Goal: Information Seeking & Learning: Learn about a topic

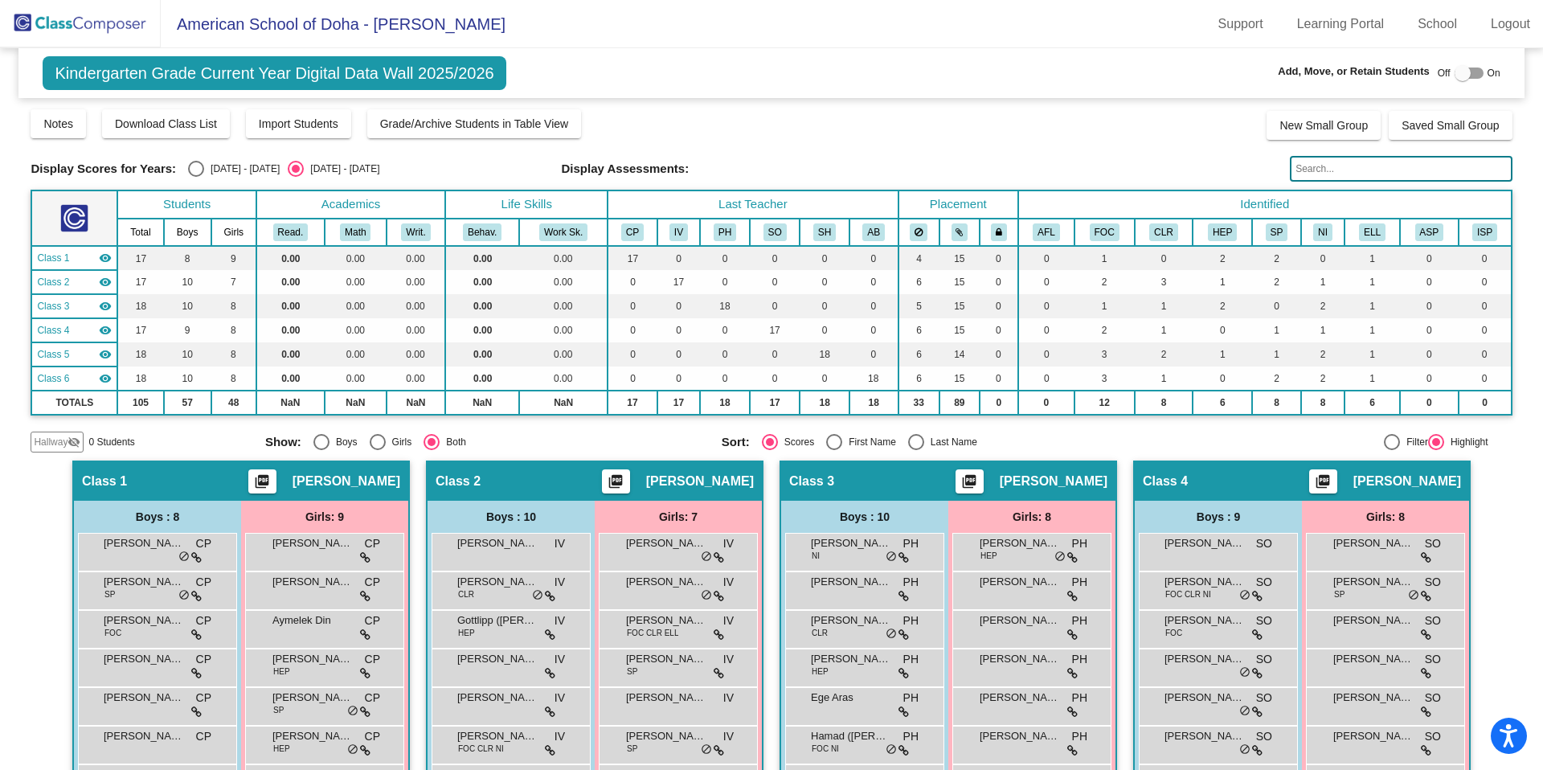
click at [227, 35] on span "American School of Doha - [PERSON_NAME]" at bounding box center [333, 24] width 345 height 26
click at [132, 22] on img at bounding box center [80, 23] width 161 height 47
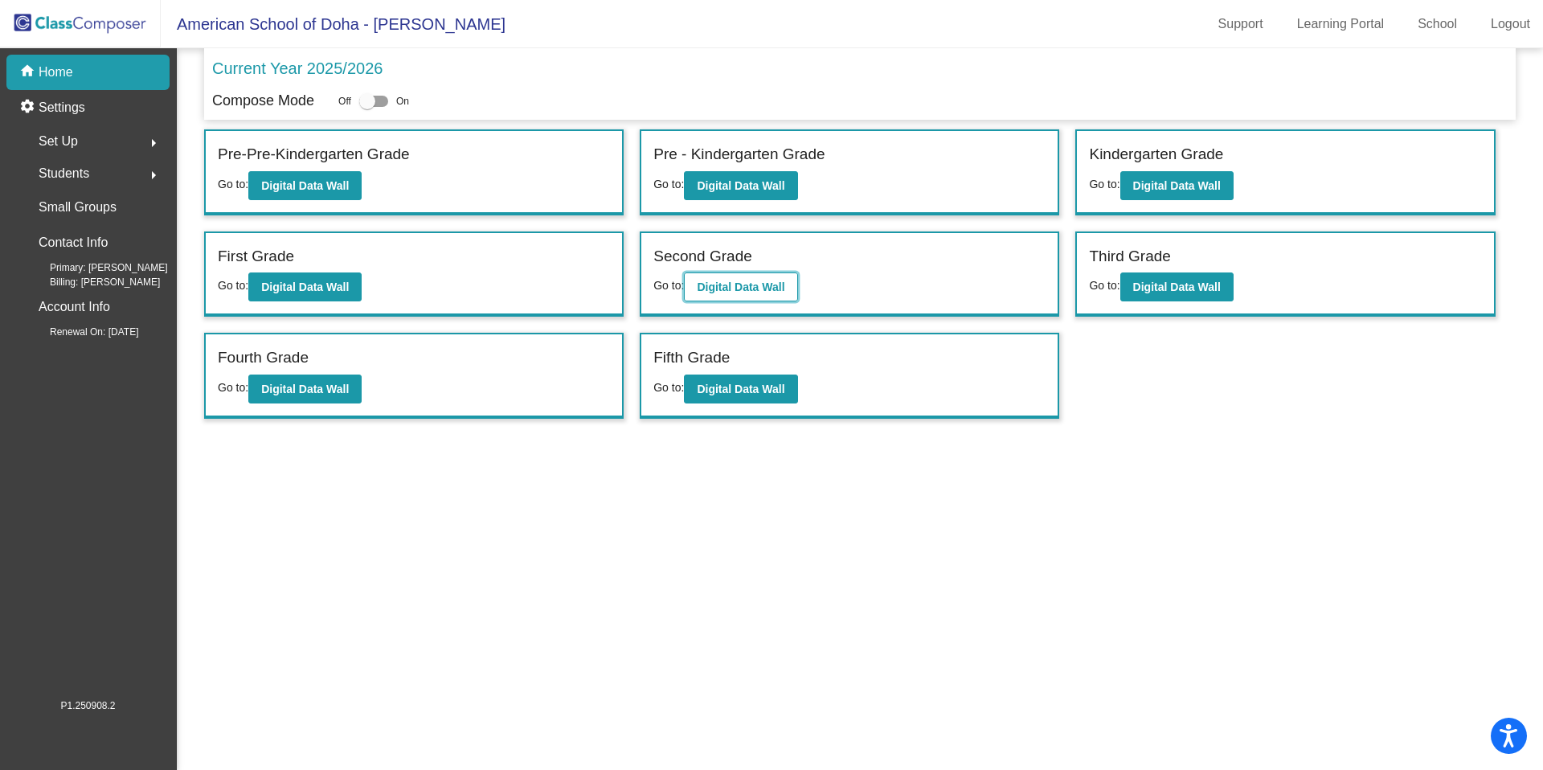
click at [735, 286] on b "Digital Data Wall" at bounding box center [741, 287] width 88 height 13
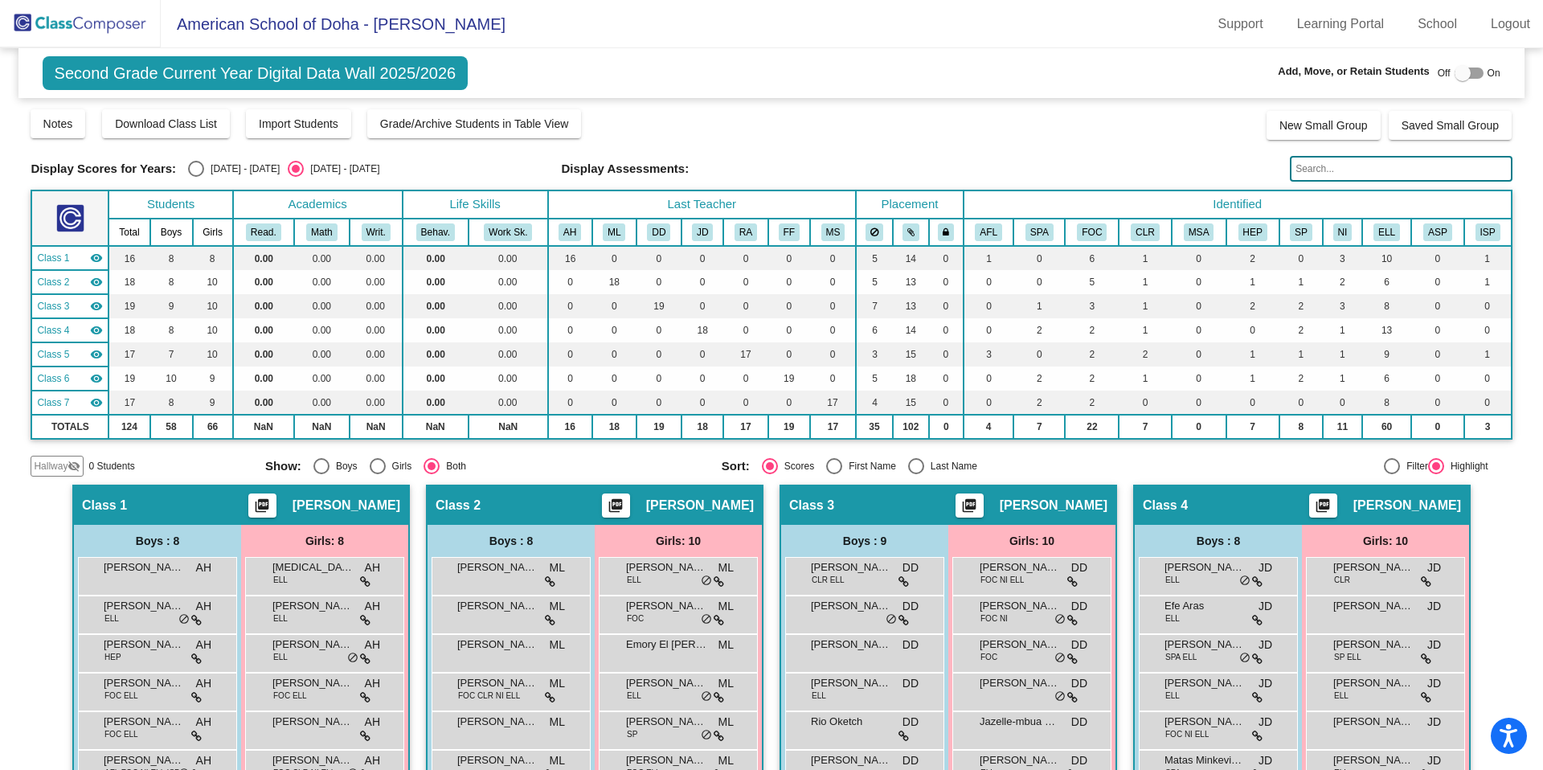
click at [200, 166] on div "Select an option" at bounding box center [196, 169] width 16 height 16
click at [196, 177] on input "[DATE] - [DATE]" at bounding box center [195, 177] width 1 height 1
radio input "true"
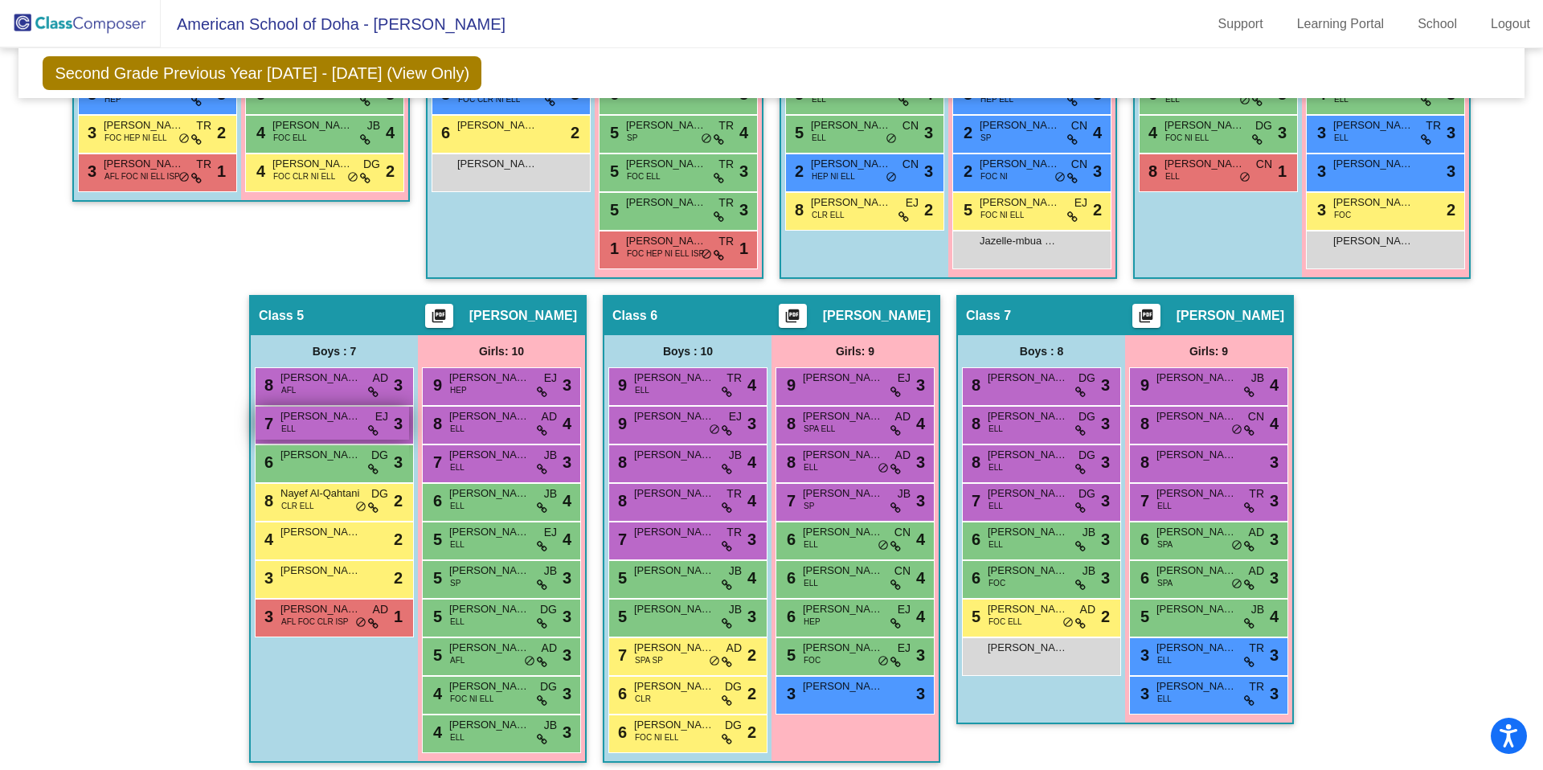
scroll to position [679, 0]
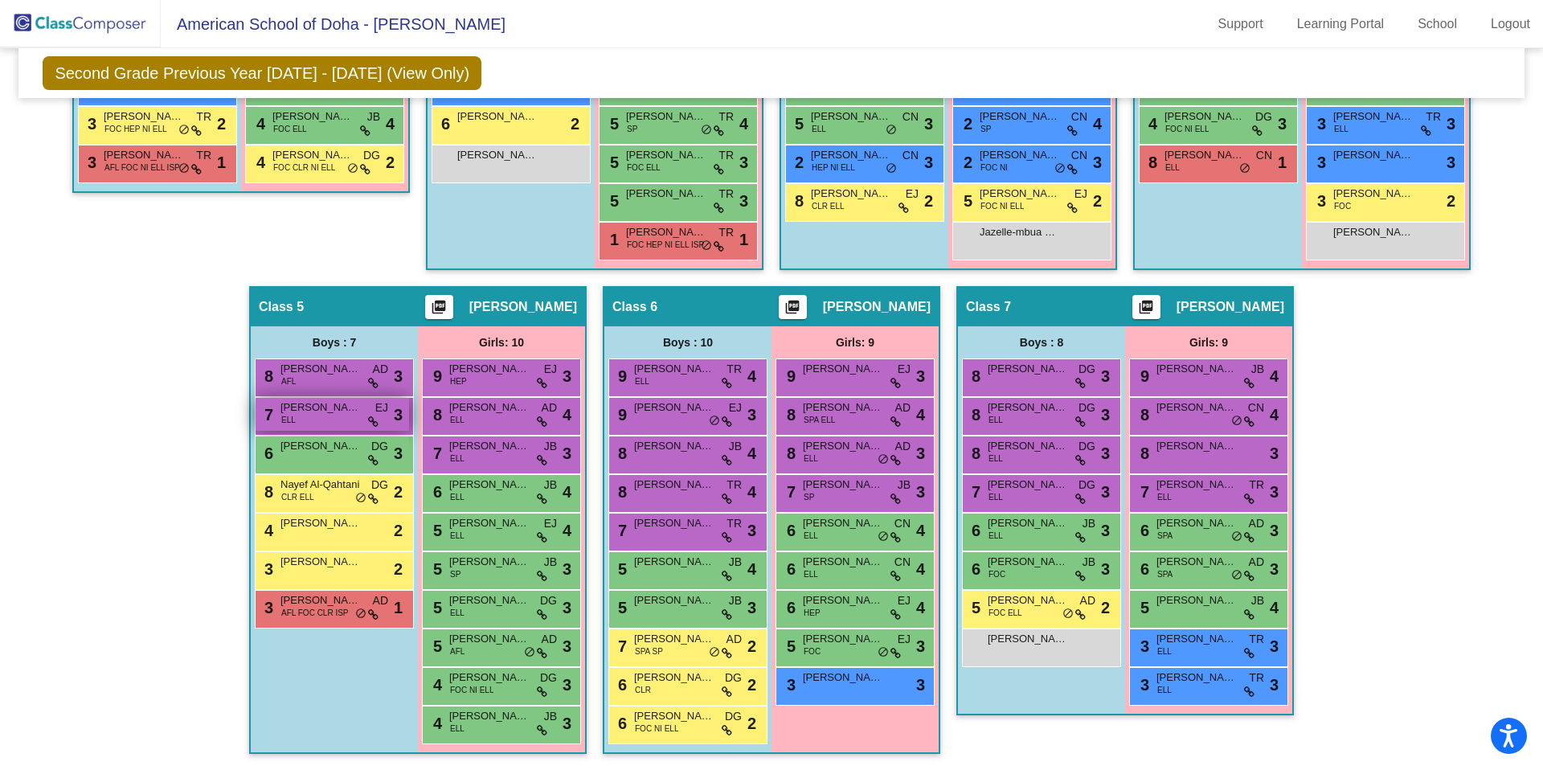
click at [321, 420] on div "7 [PERSON_NAME] [PERSON_NAME] lock do_not_disturb_alt 3" at bounding box center [333, 414] width 154 height 33
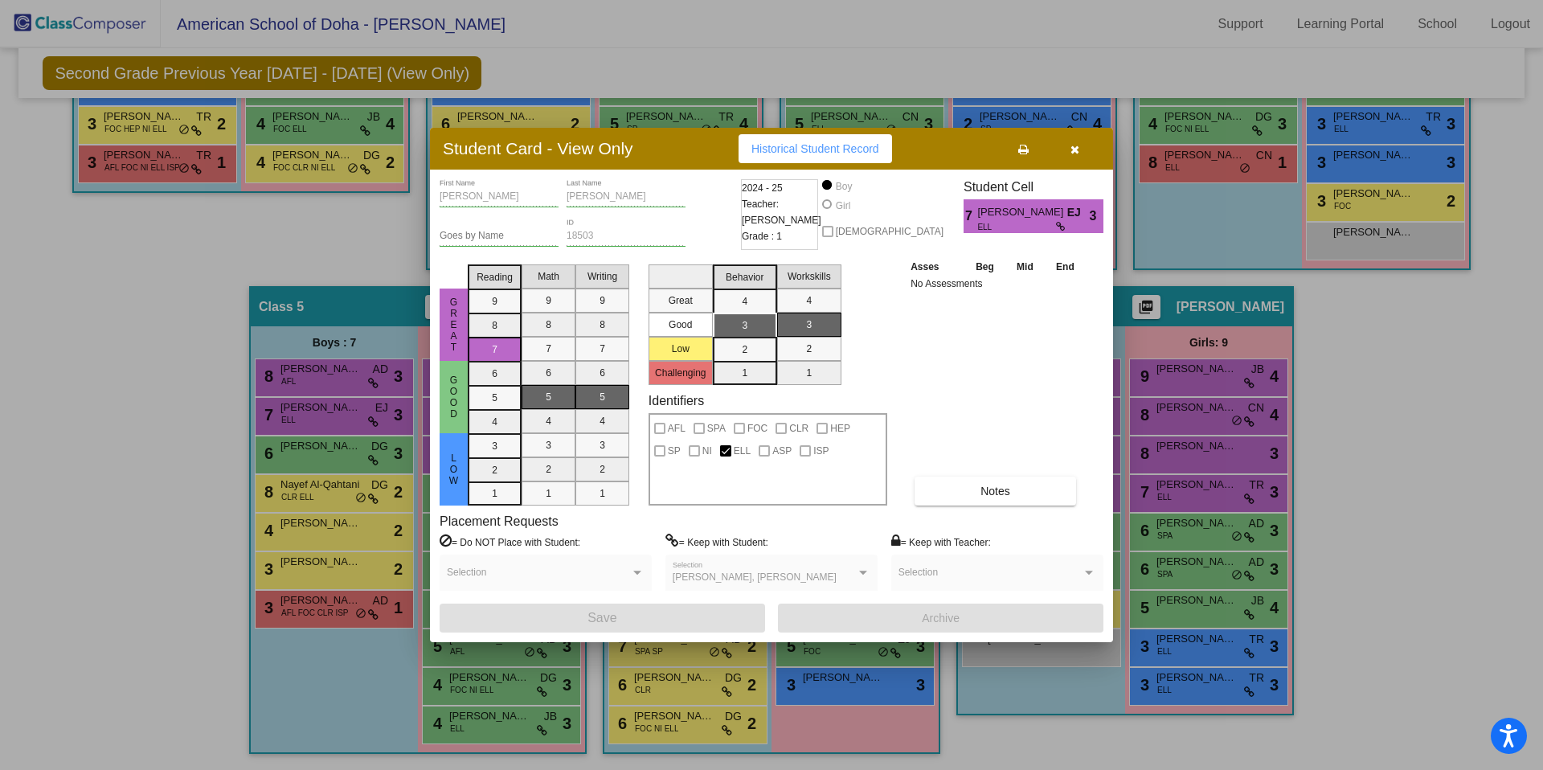
click at [1077, 147] on icon "button" at bounding box center [1075, 149] width 9 height 11
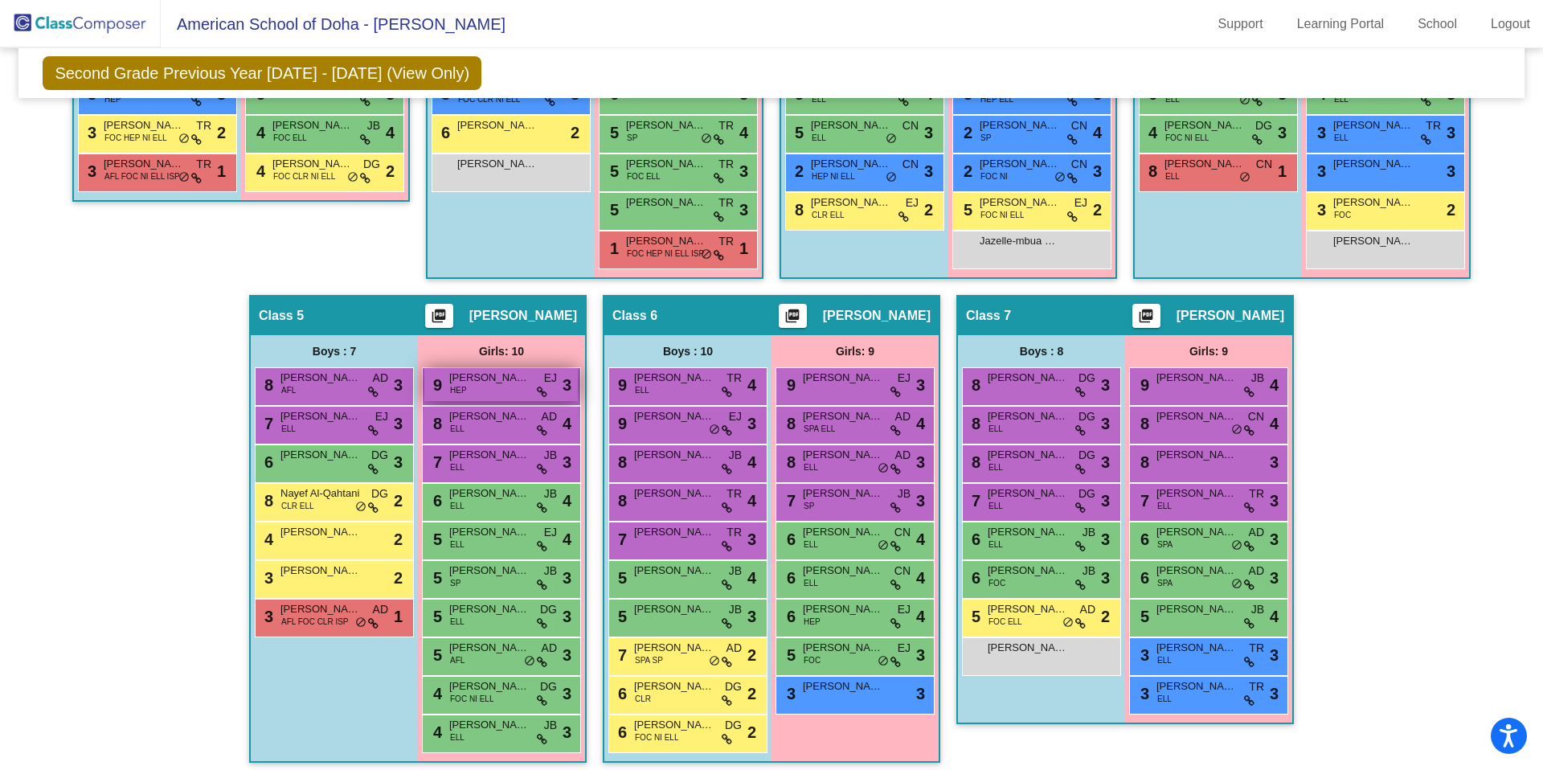
scroll to position [665, 0]
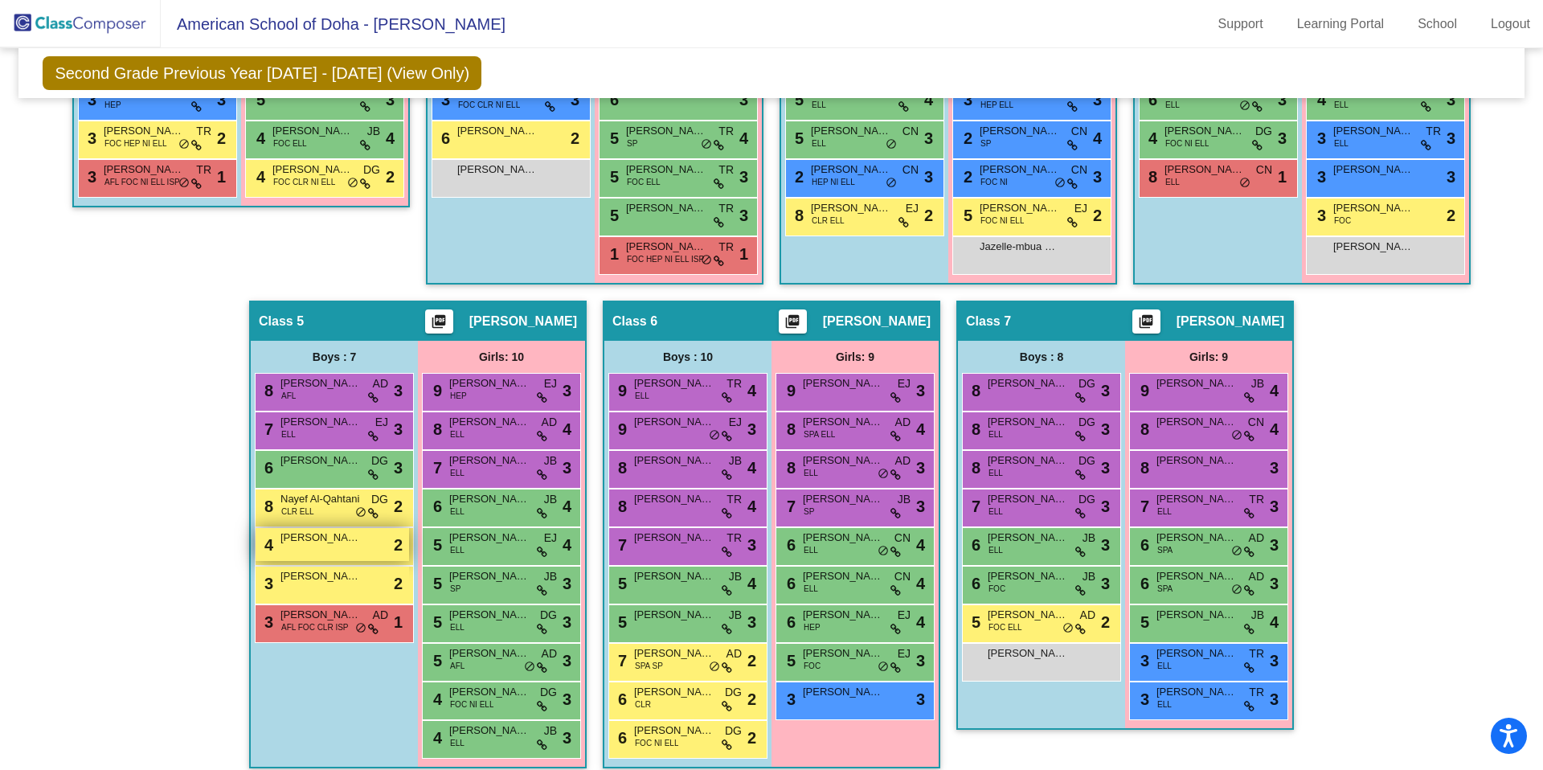
click at [331, 544] on span "[PERSON_NAME]" at bounding box center [321, 538] width 80 height 16
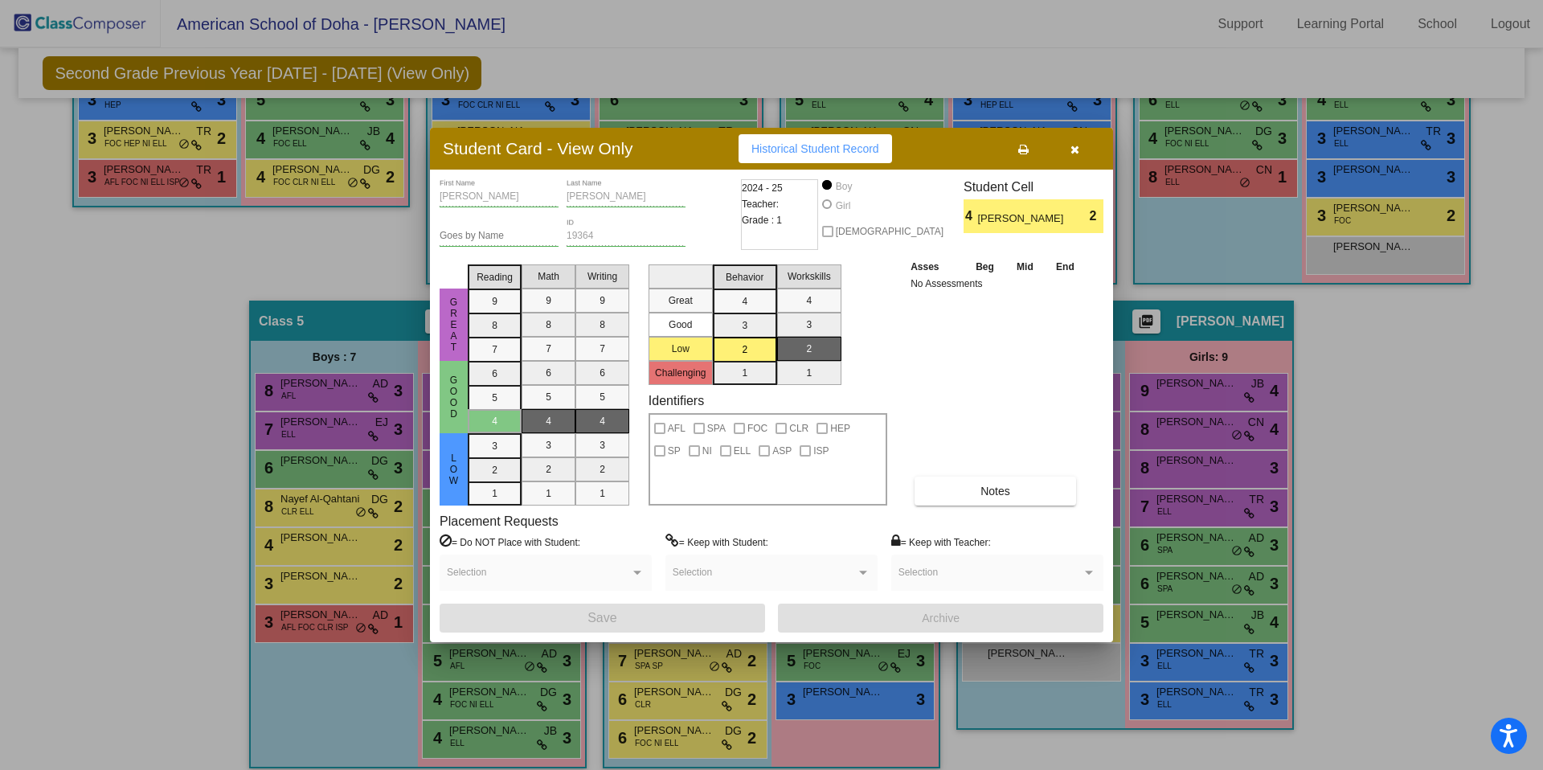
click at [1078, 151] on icon "button" at bounding box center [1075, 149] width 9 height 11
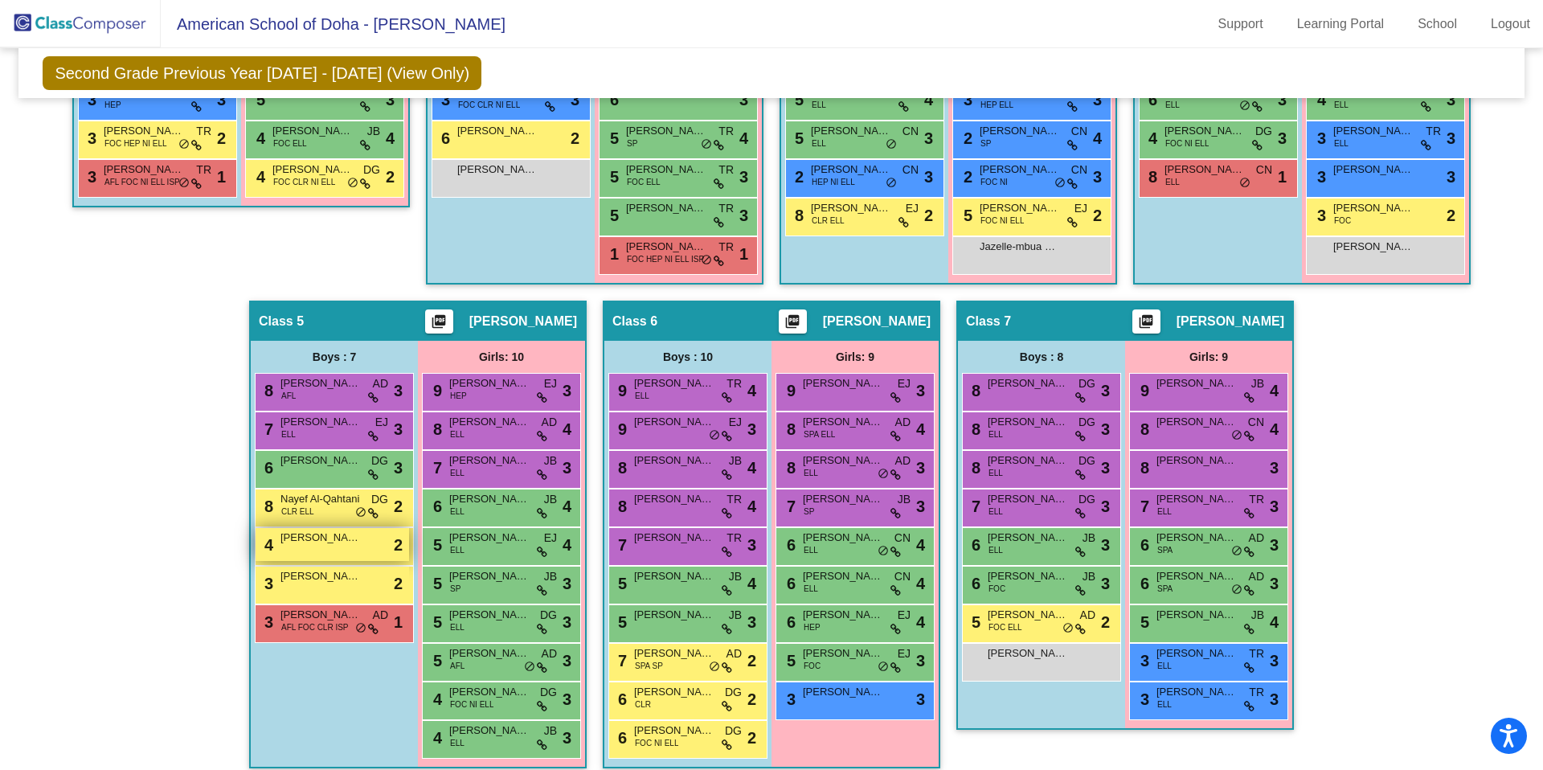
click at [343, 544] on span "[PERSON_NAME]" at bounding box center [321, 538] width 80 height 16
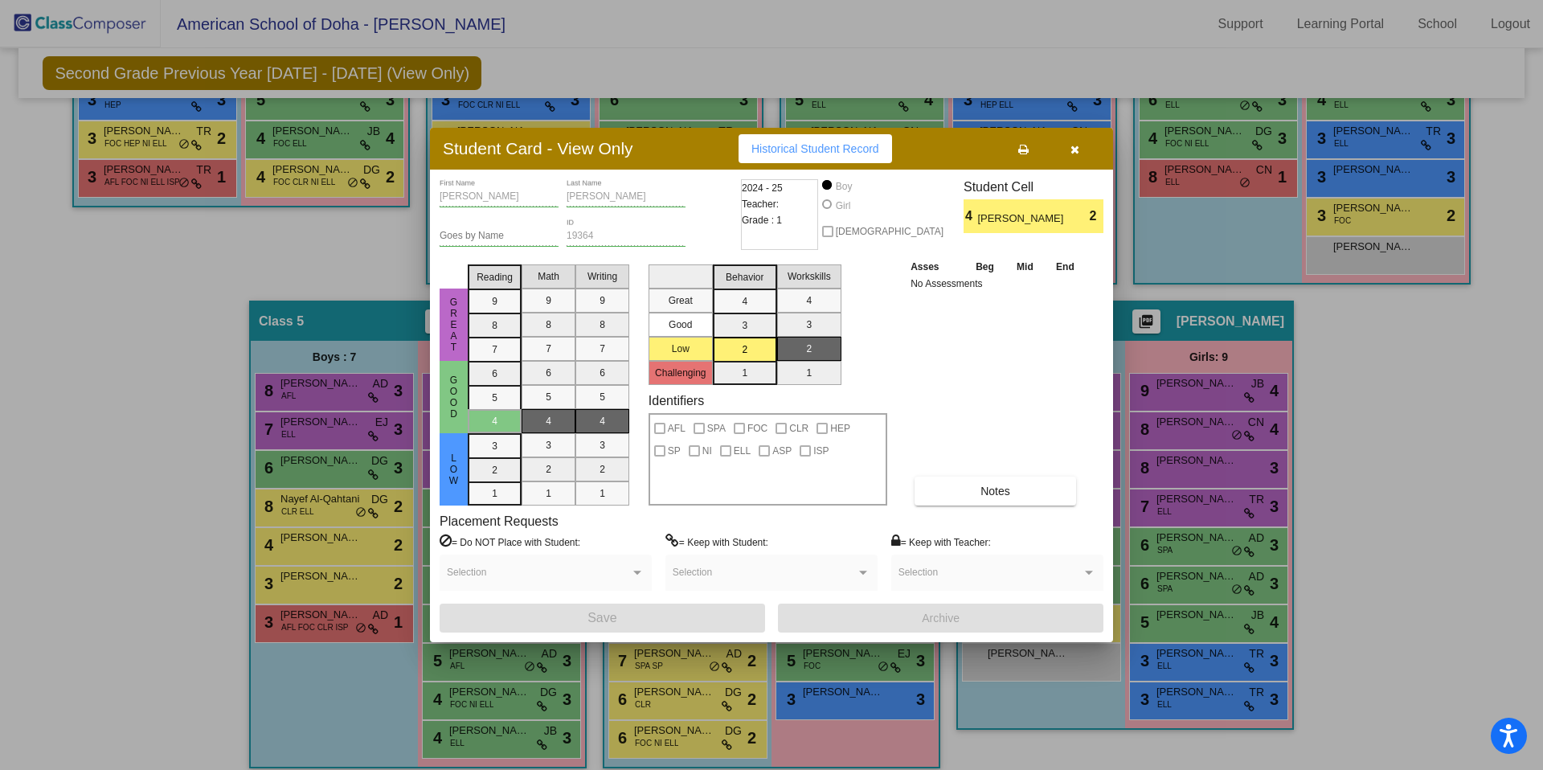
click at [1076, 147] on icon "button" at bounding box center [1075, 149] width 9 height 11
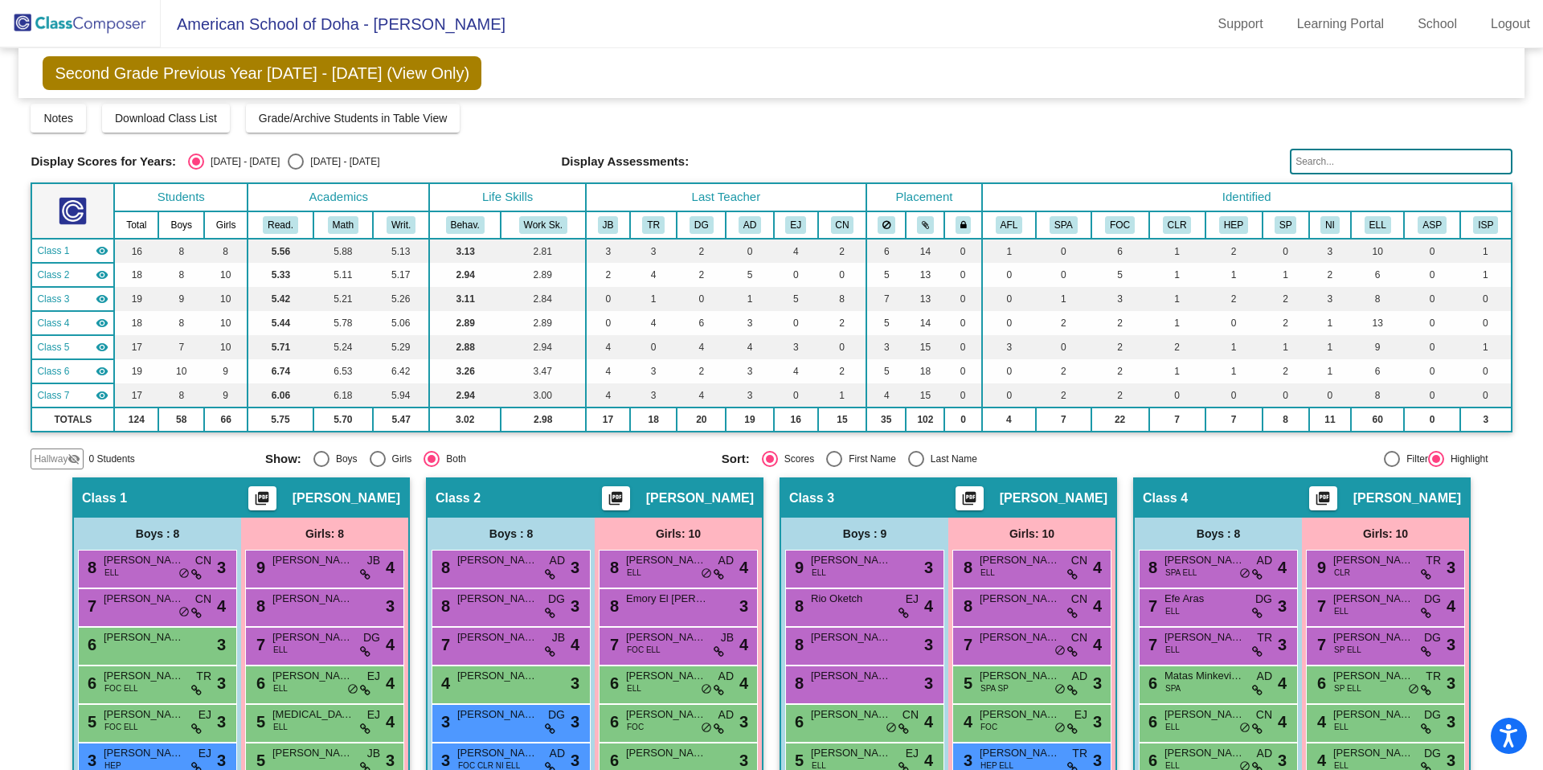
scroll to position [5, 0]
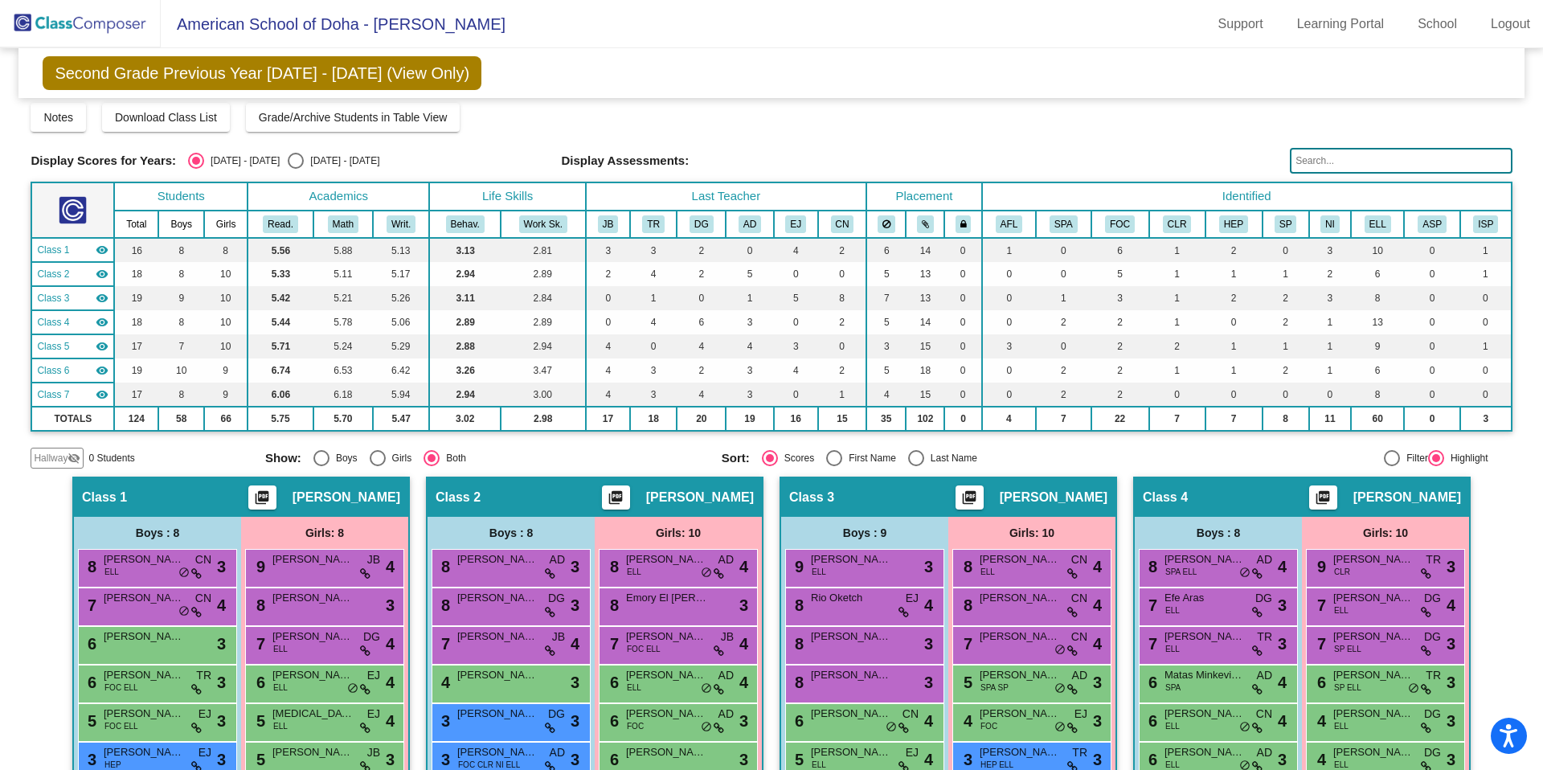
click at [288, 161] on div "Select an option" at bounding box center [296, 161] width 16 height 16
click at [295, 169] on input "[DATE] - [DATE]" at bounding box center [295, 169] width 1 height 1
radio input "true"
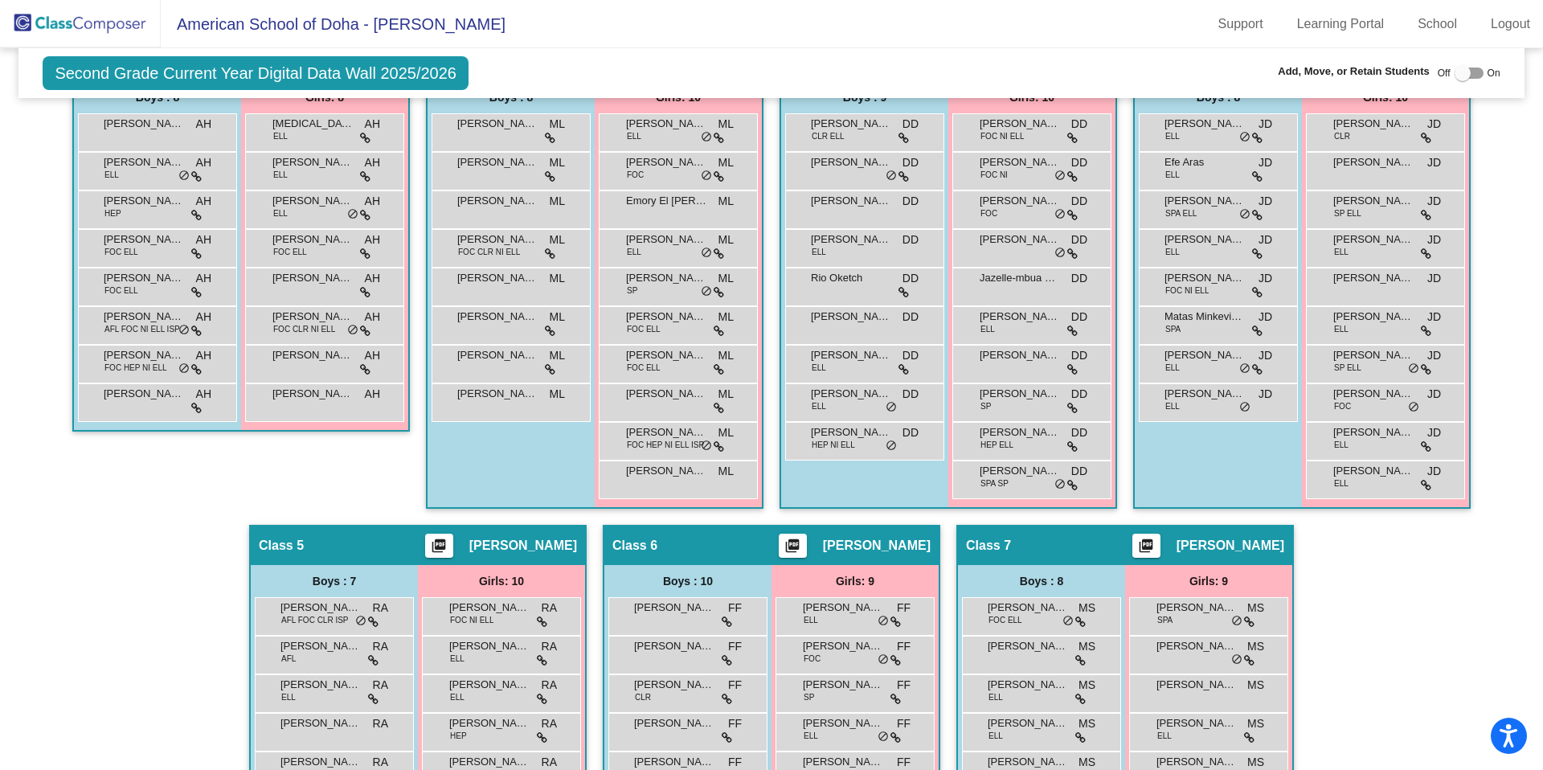
scroll to position [443, 0]
